Goal: Navigation & Orientation: Find specific page/section

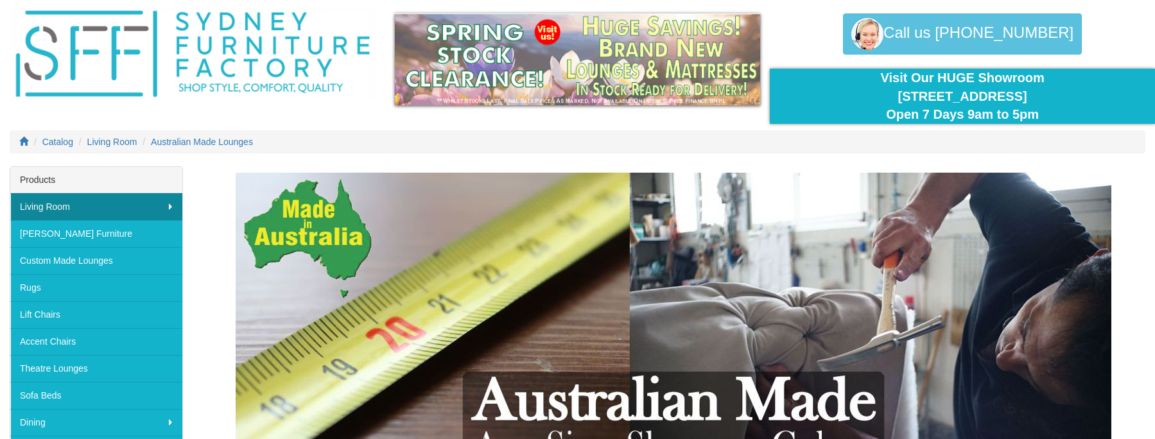
scroll to position [64, 0]
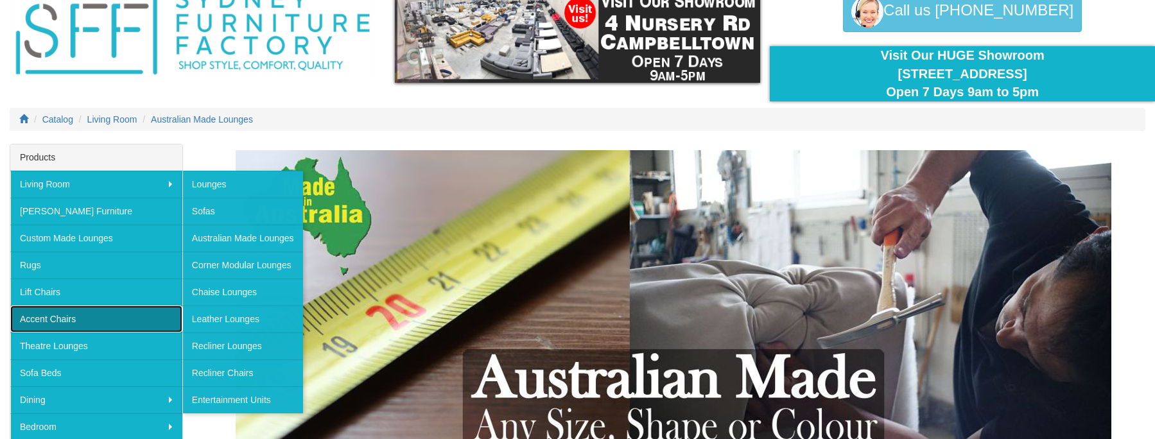
click at [58, 317] on link "Accent Chairs" at bounding box center [96, 319] width 172 height 27
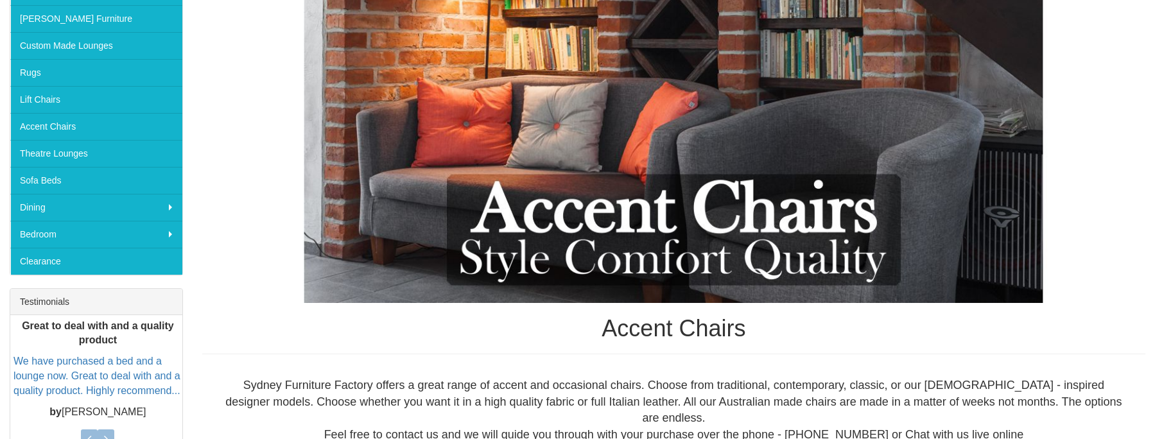
scroll to position [64, 0]
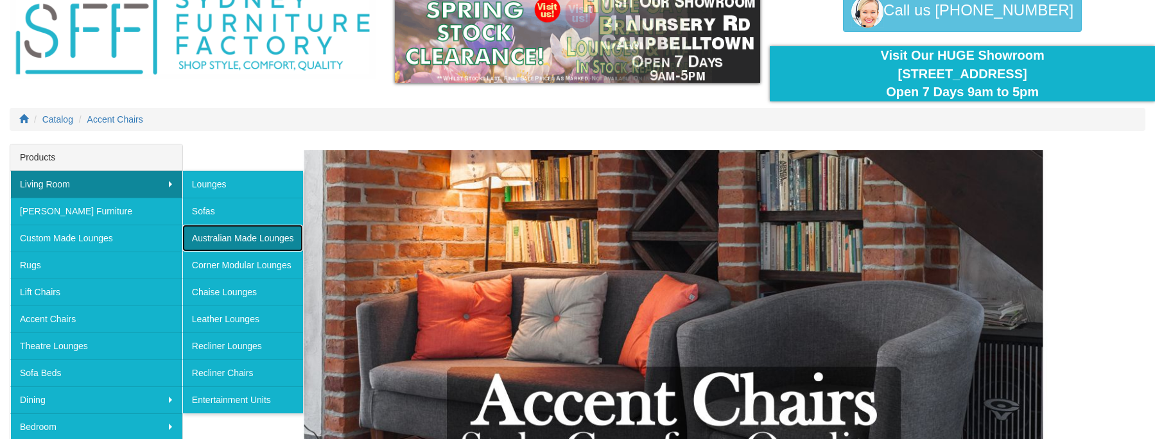
click at [238, 244] on link "Australian Made Lounges" at bounding box center [242, 238] width 121 height 27
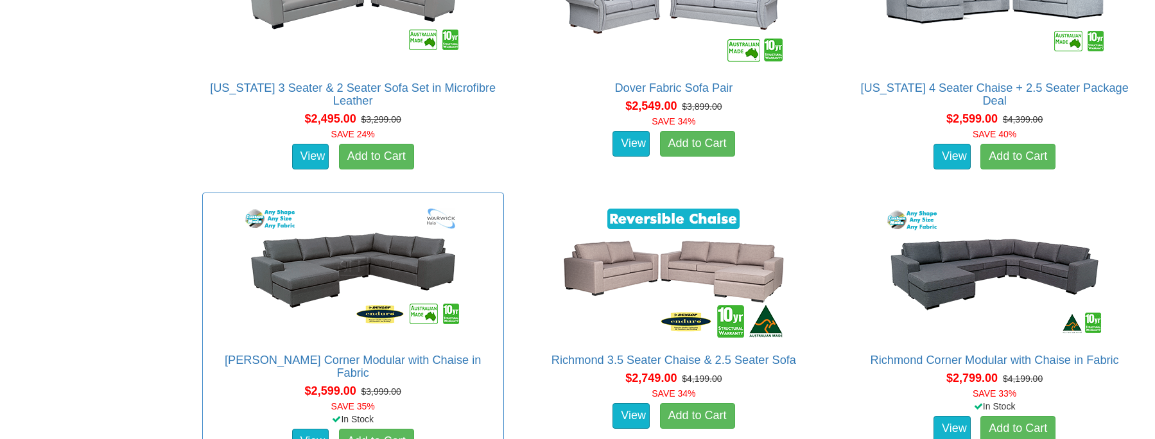
scroll to position [1798, 0]
